Goal: Information Seeking & Learning: Learn about a topic

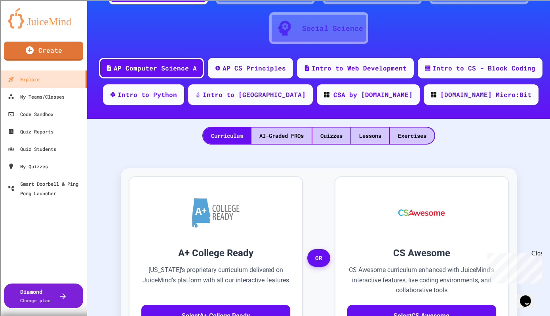
scroll to position [68, 0]
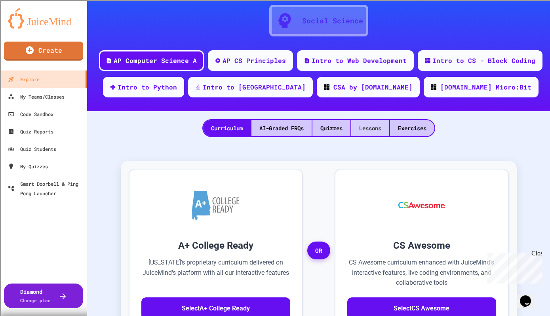
click at [367, 128] on div "Lessons" at bounding box center [370, 128] width 38 height 16
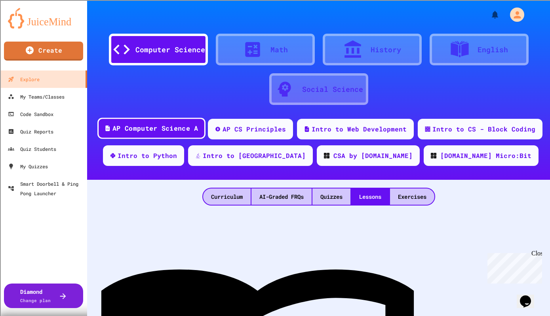
click at [124, 135] on div "AP Computer Science A" at bounding box center [151, 128] width 108 height 21
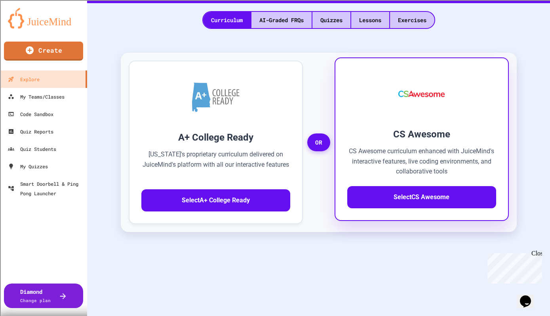
scroll to position [190, 0]
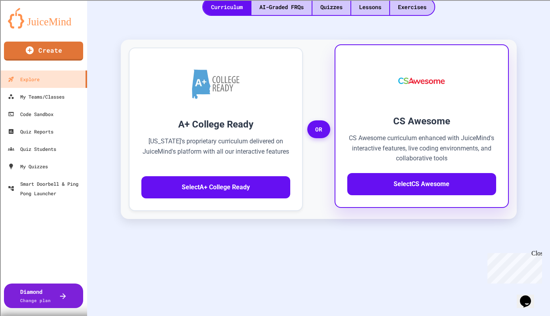
click at [422, 172] on div "CS Awesome CS Awesome curriculum enhanced with JuiceMind's interactive features…" at bounding box center [421, 154] width 149 height 81
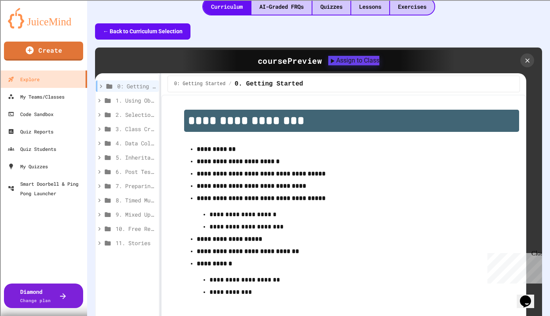
scroll to position [190, 0]
